Goal: Task Accomplishment & Management: Use online tool/utility

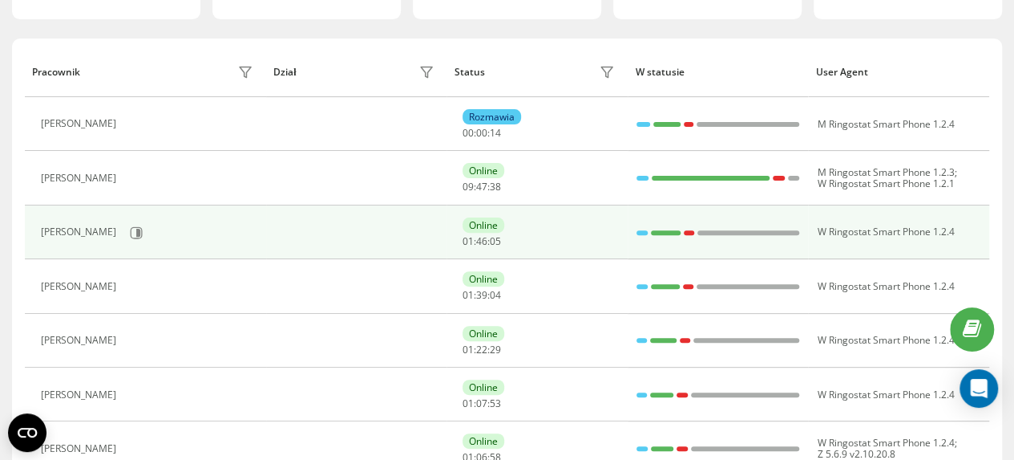
scroll to position [160, 0]
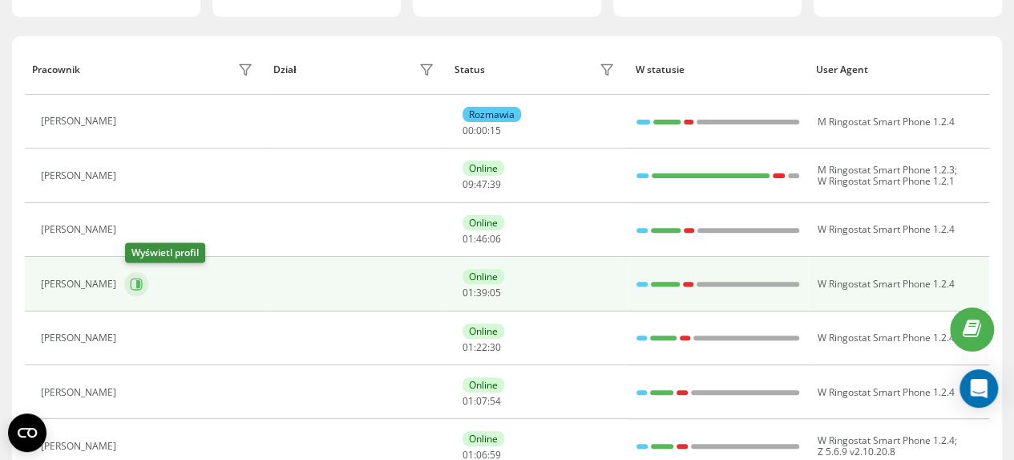
click at [140, 283] on icon at bounding box center [138, 284] width 4 height 8
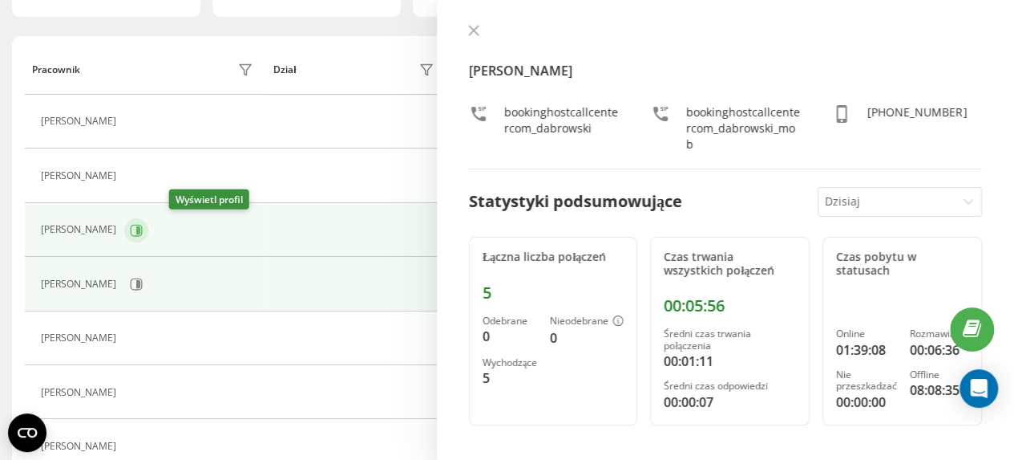
click at [143, 227] on icon at bounding box center [136, 230] width 13 height 13
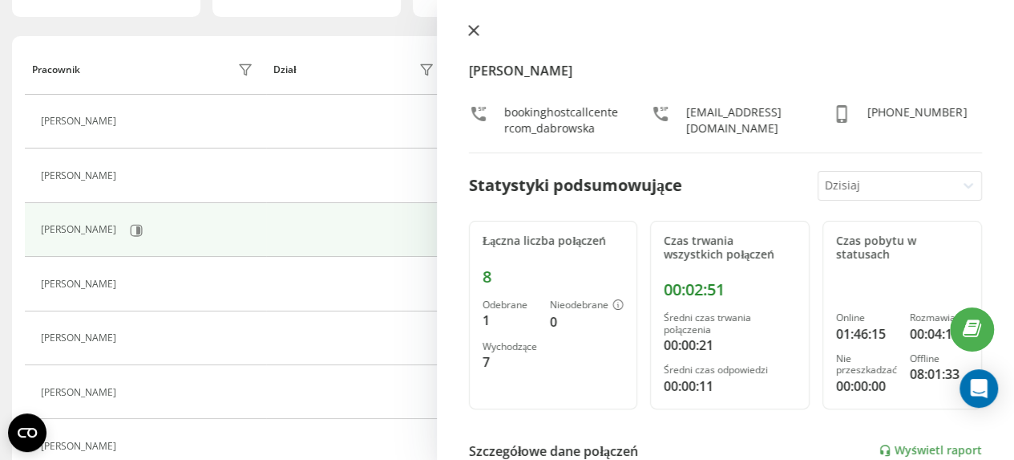
click at [468, 31] on icon at bounding box center [473, 30] width 11 height 11
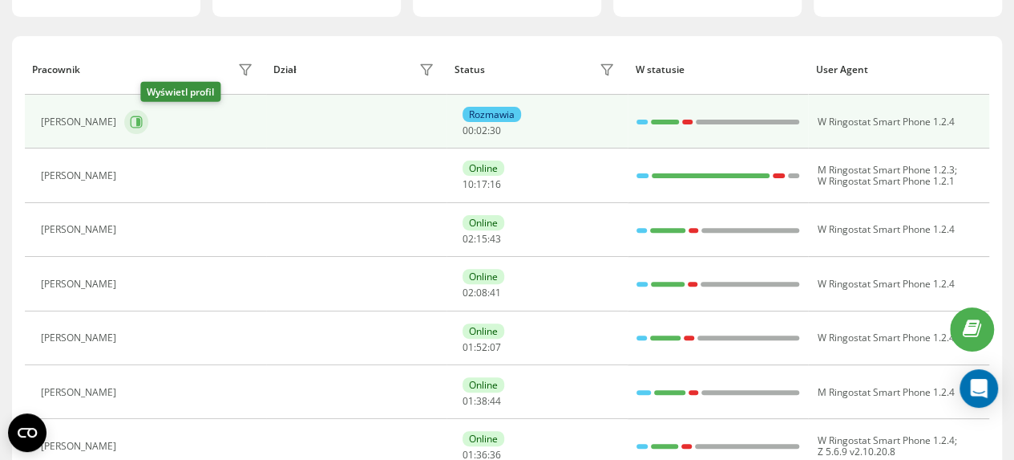
click at [140, 121] on icon at bounding box center [138, 122] width 4 height 8
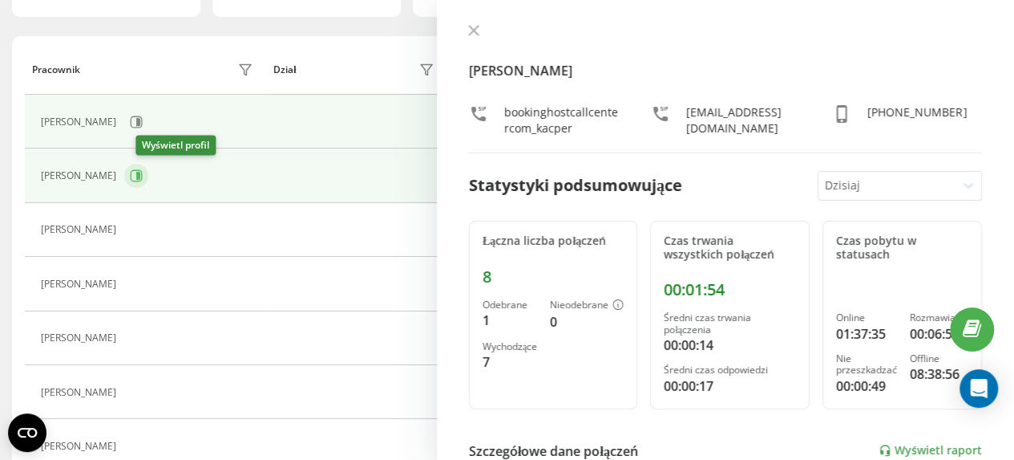
click at [140, 173] on icon at bounding box center [138, 176] width 4 height 8
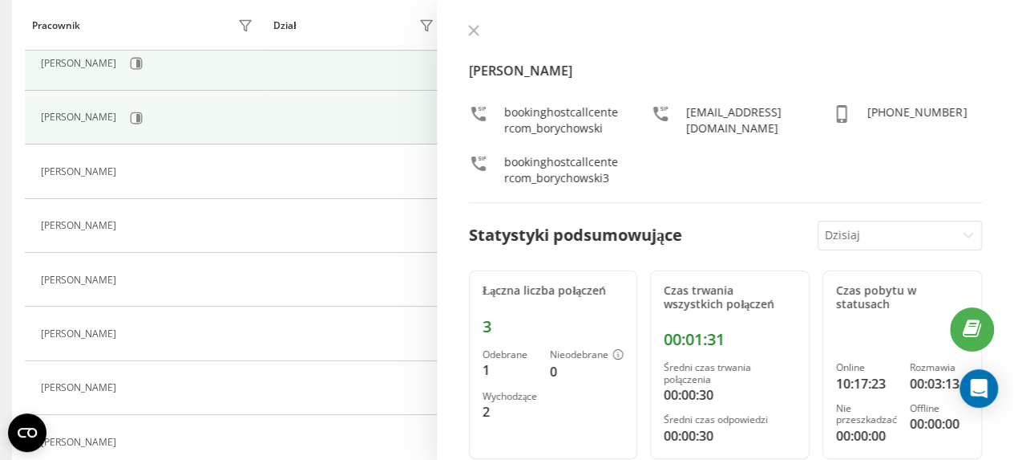
scroll to position [241, 0]
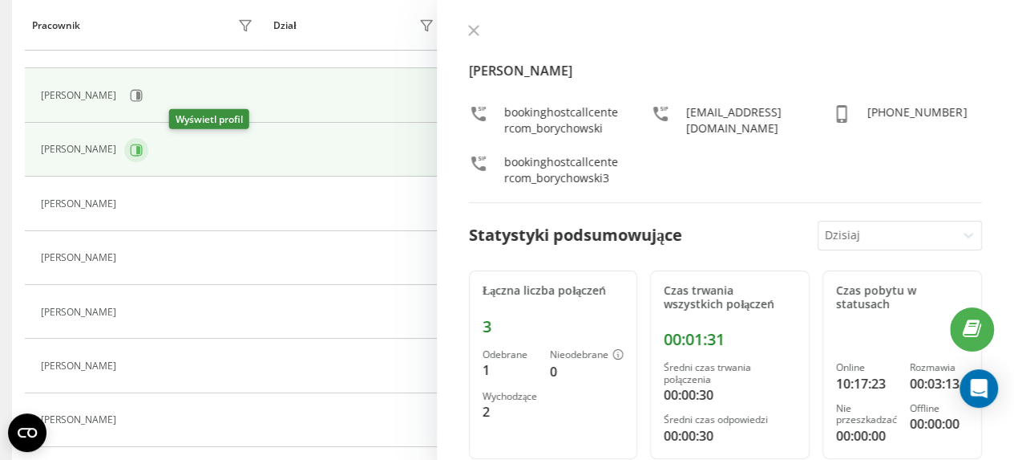
click at [140, 145] on icon at bounding box center [138, 149] width 4 height 8
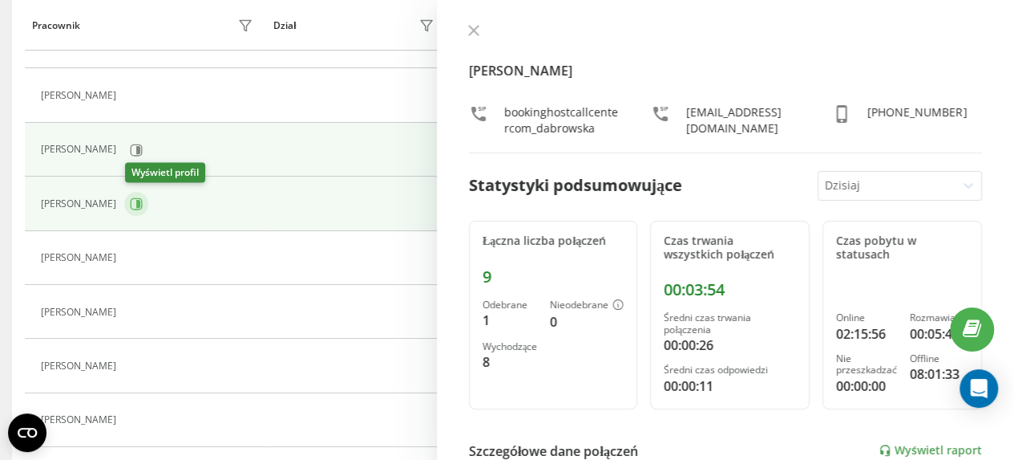
click at [139, 200] on icon at bounding box center [138, 204] width 4 height 8
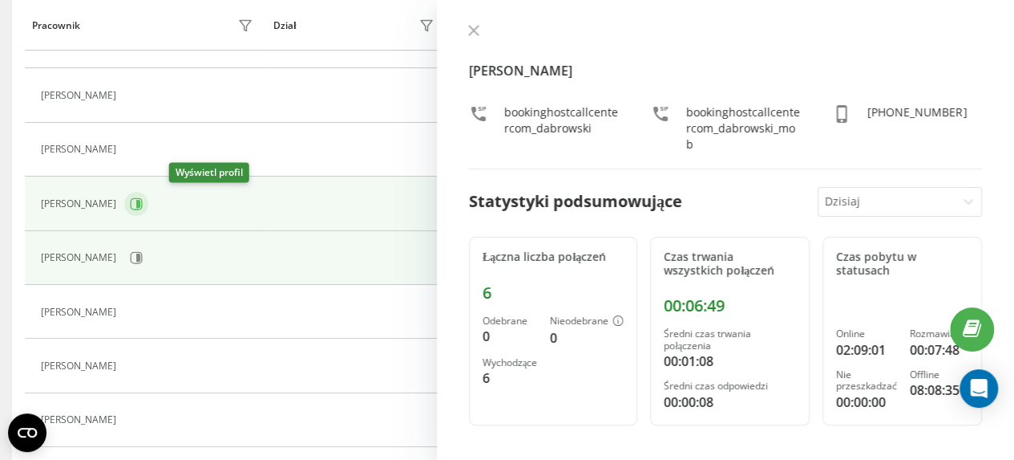
click at [143, 202] on icon at bounding box center [136, 203] width 13 height 13
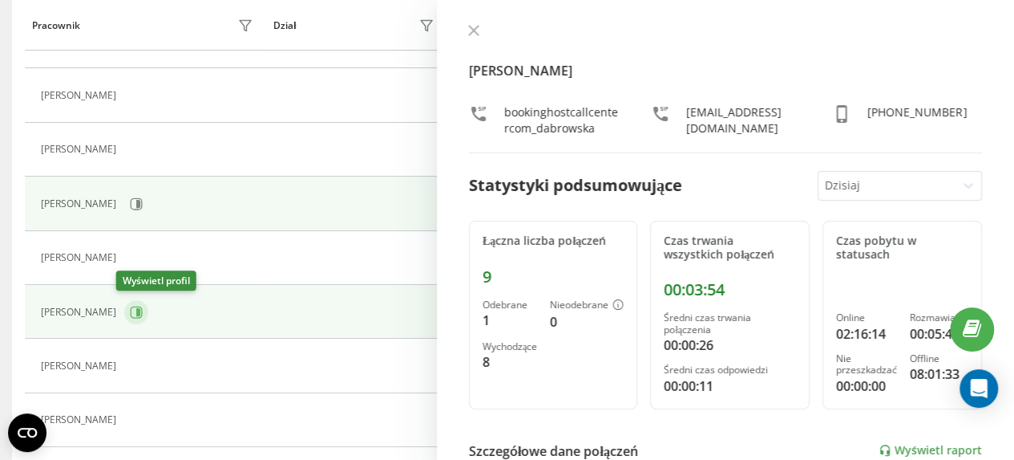
click at [130, 312] on icon at bounding box center [136, 312] width 13 height 13
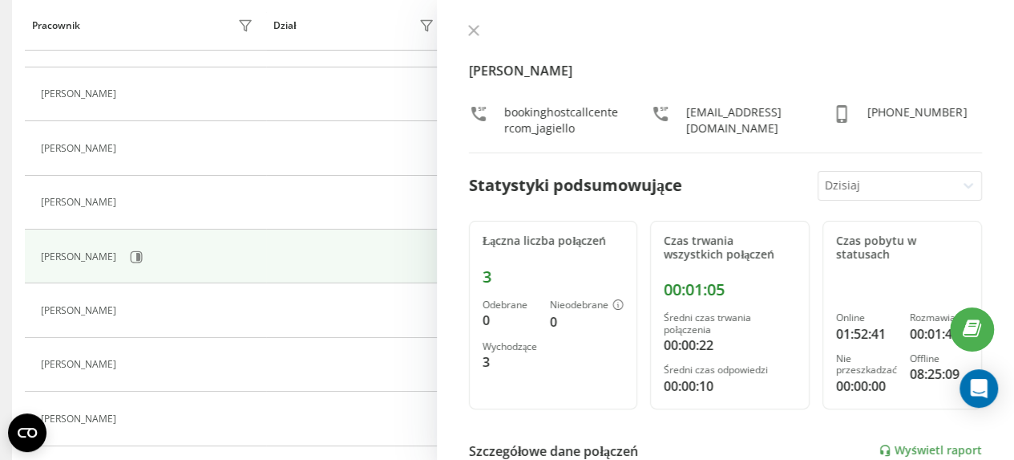
scroll to position [321, 0]
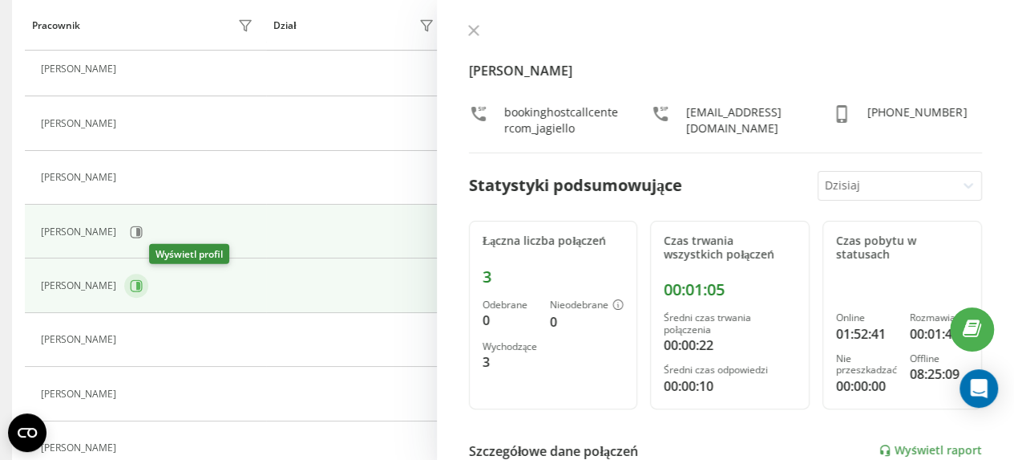
click at [140, 281] on icon at bounding box center [138, 285] width 4 height 8
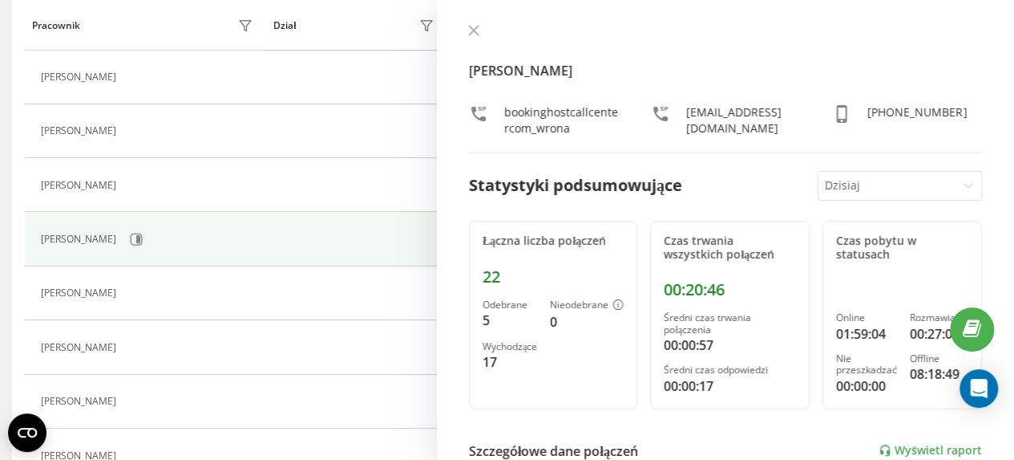
scroll to position [401, 0]
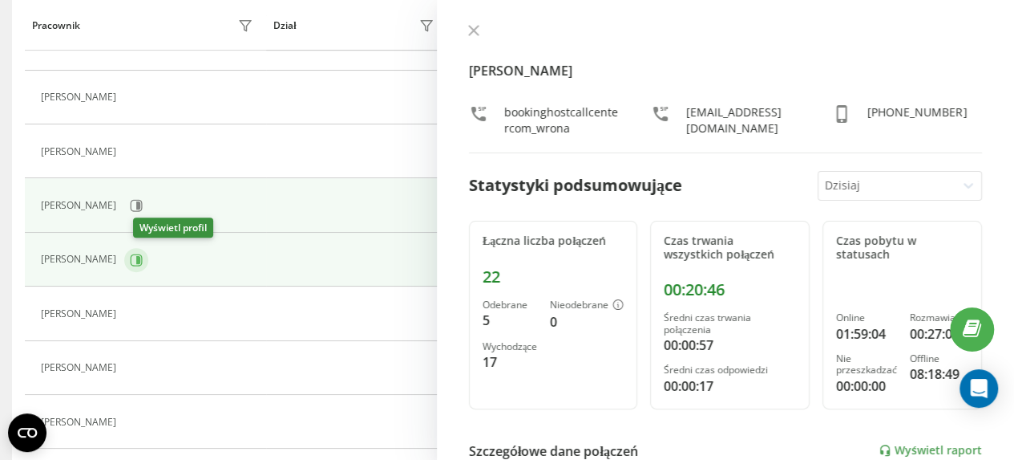
click at [140, 256] on icon at bounding box center [138, 259] width 4 height 8
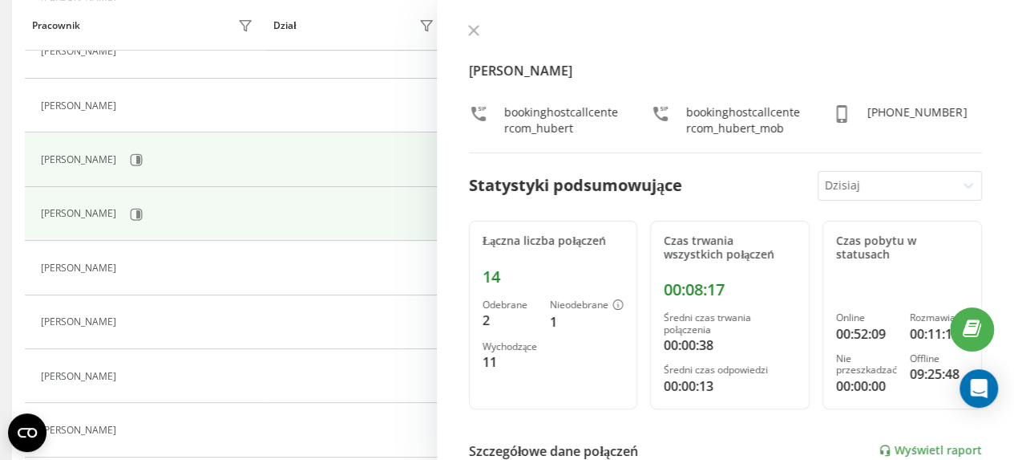
scroll to position [481, 0]
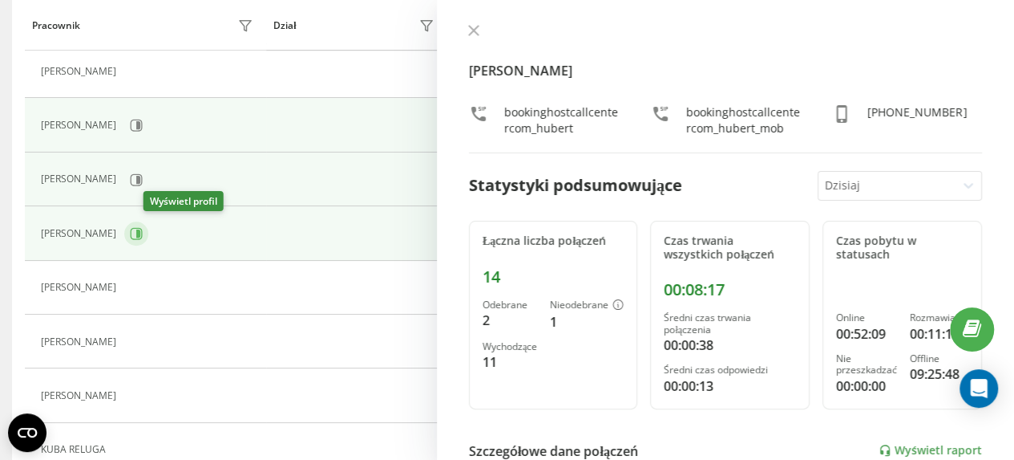
click at [143, 229] on icon at bounding box center [136, 233] width 13 height 13
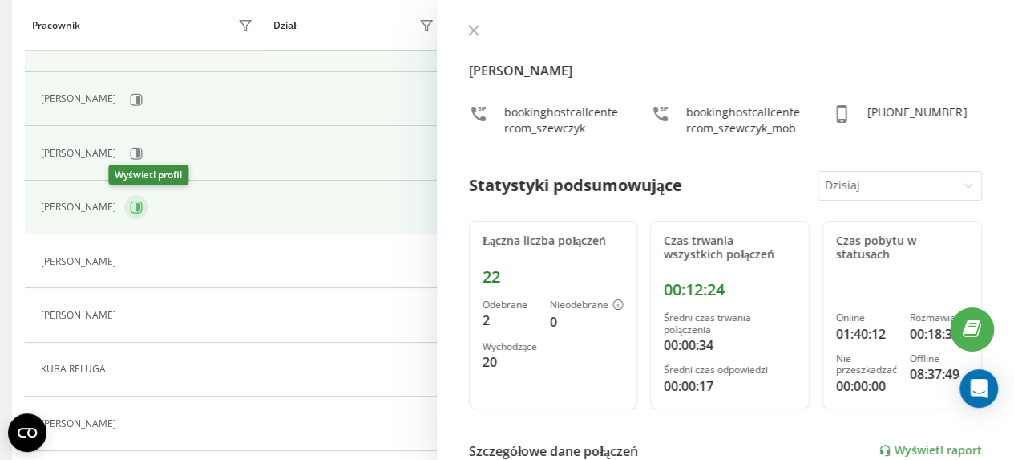
click at [136, 207] on icon at bounding box center [138, 207] width 4 height 8
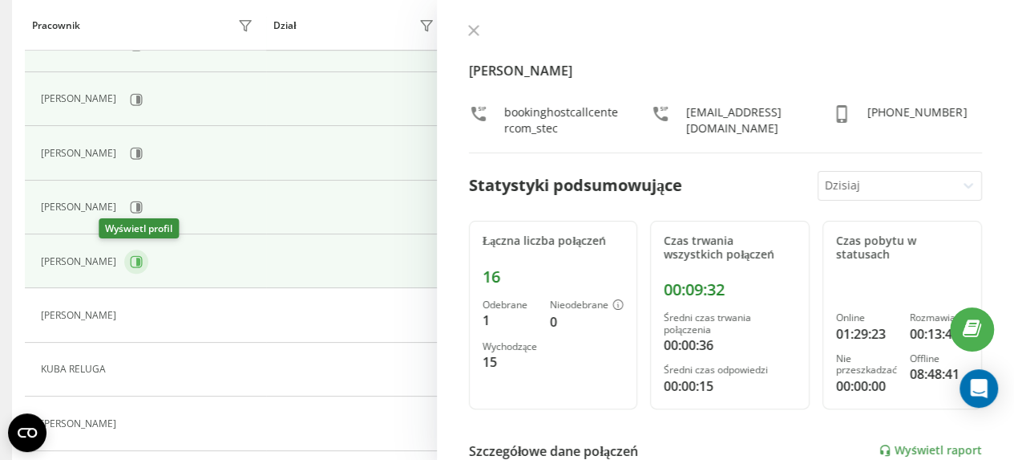
click at [130, 261] on icon at bounding box center [136, 261] width 13 height 13
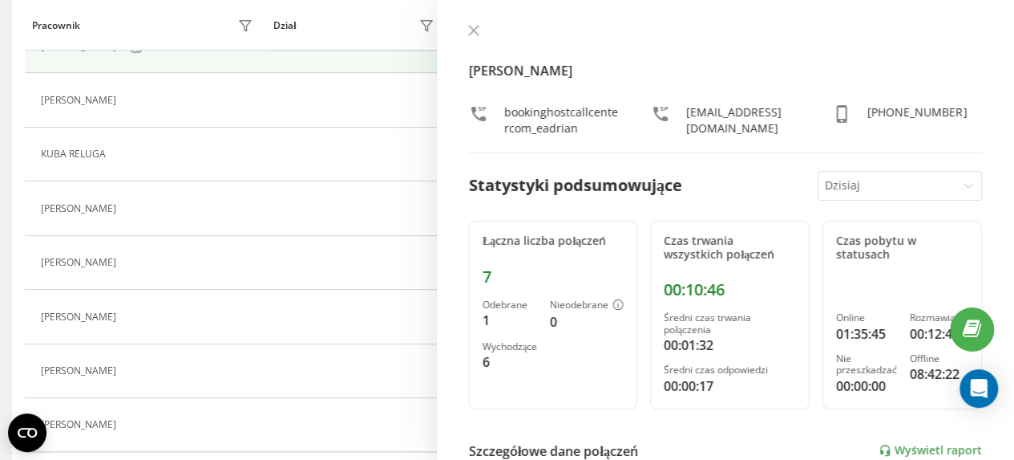
scroll to position [802, 0]
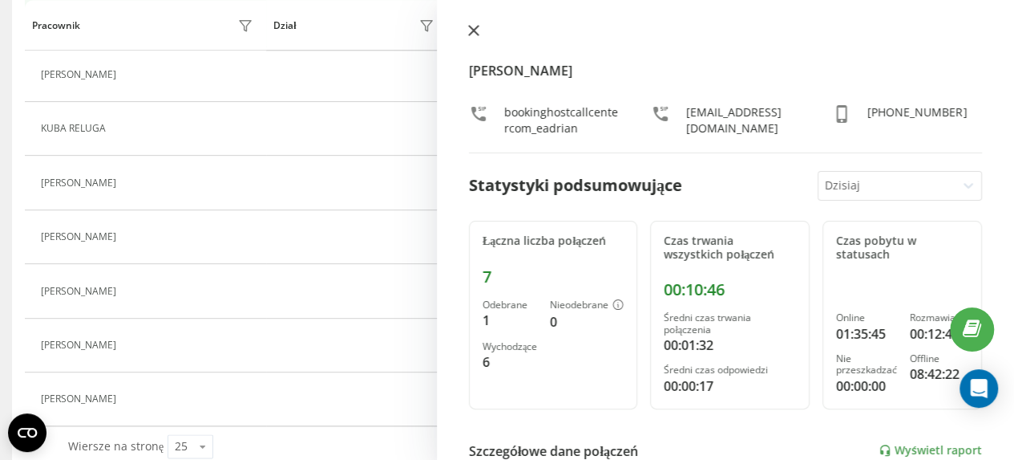
click at [477, 33] on icon at bounding box center [474, 31] width 10 height 10
